Goal: Task Accomplishment & Management: Complete application form

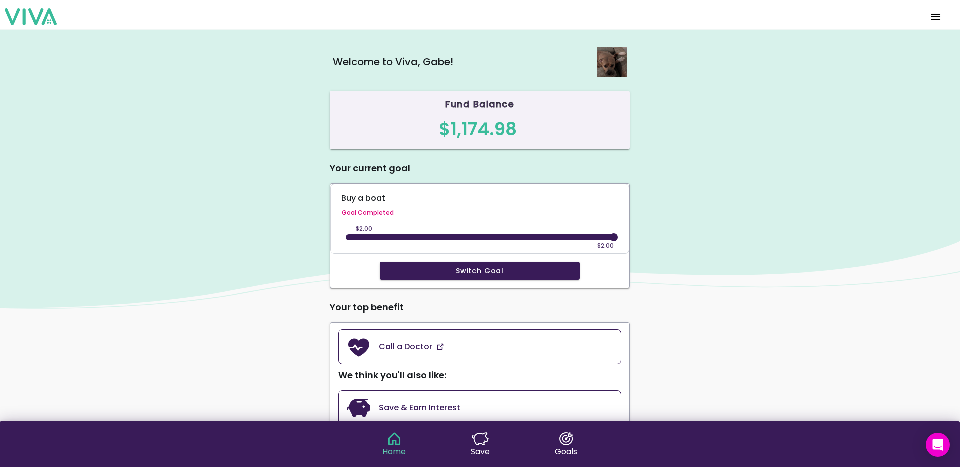
click at [939, 16] on span "menu" at bounding box center [936, 17] width 16 height 24
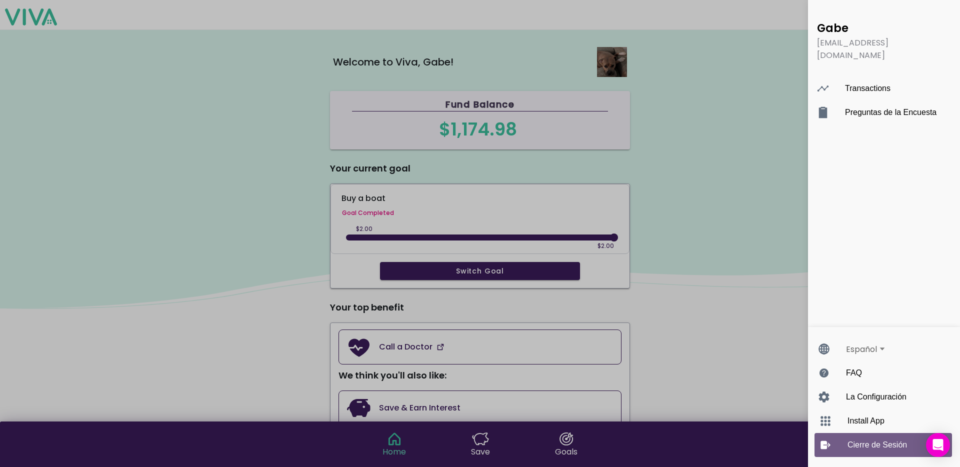
click at [851, 444] on ion-label "Cierre de Sesión" at bounding box center [892, 444] width 91 height 9
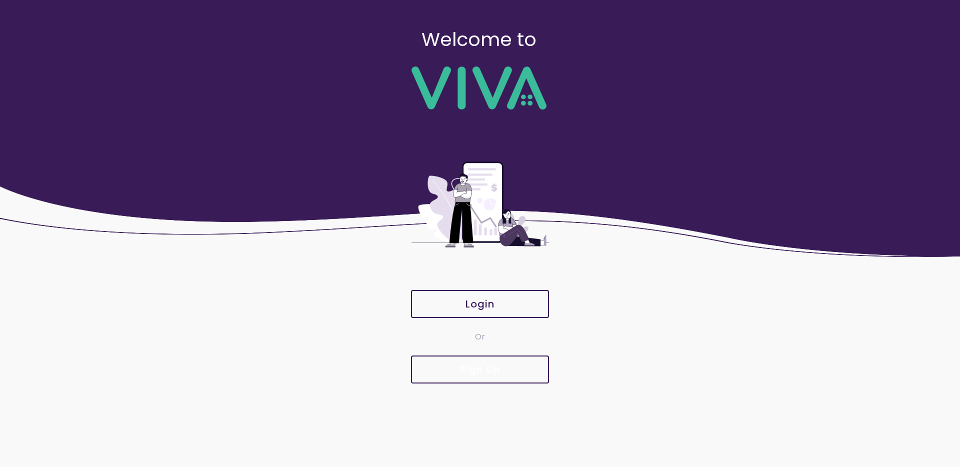
click at [502, 367] on span "Sign Up" at bounding box center [480, 369] width 116 height 10
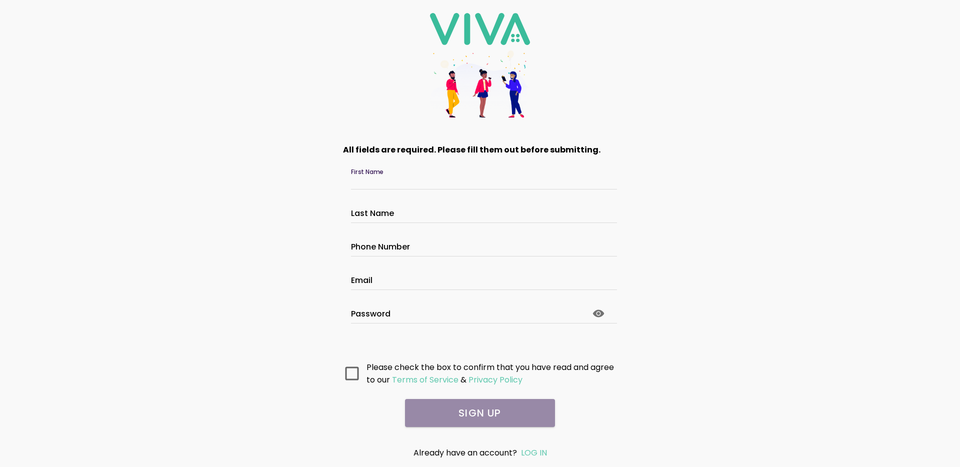
click at [433, 182] on input "First Name" at bounding box center [480, 181] width 258 height 8
click at [431, 215] on input "Last Name" at bounding box center [480, 214] width 258 height 8
click at [429, 246] on input "Phone Number" at bounding box center [480, 248] width 258 height 8
click at [418, 278] on input "Email" at bounding box center [480, 281] width 258 height 8
